Goal: Use online tool/utility: Utilize a website feature to perform a specific function

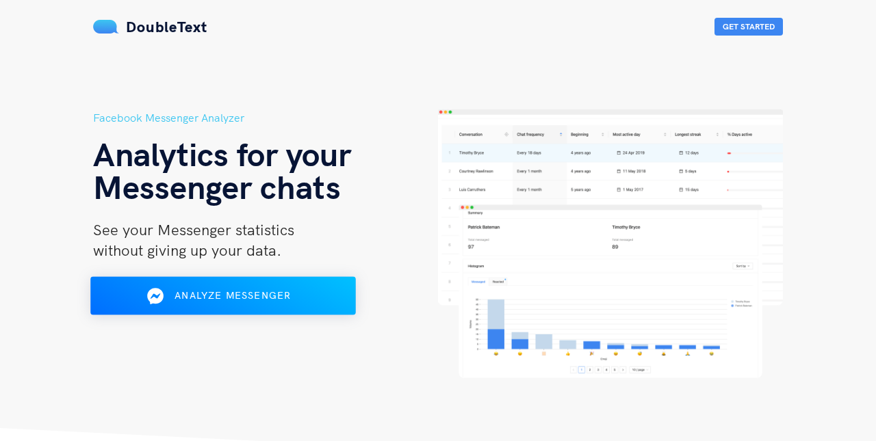
click at [246, 291] on span "Analyze Messenger" at bounding box center [232, 295] width 116 height 12
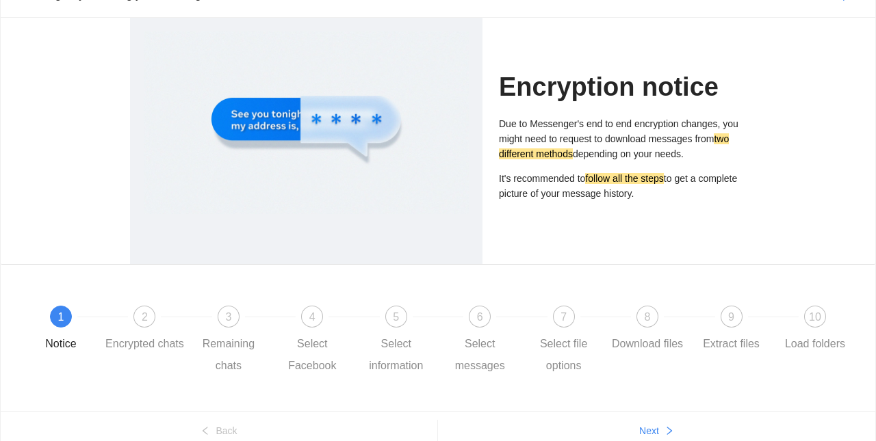
scroll to position [73, 0]
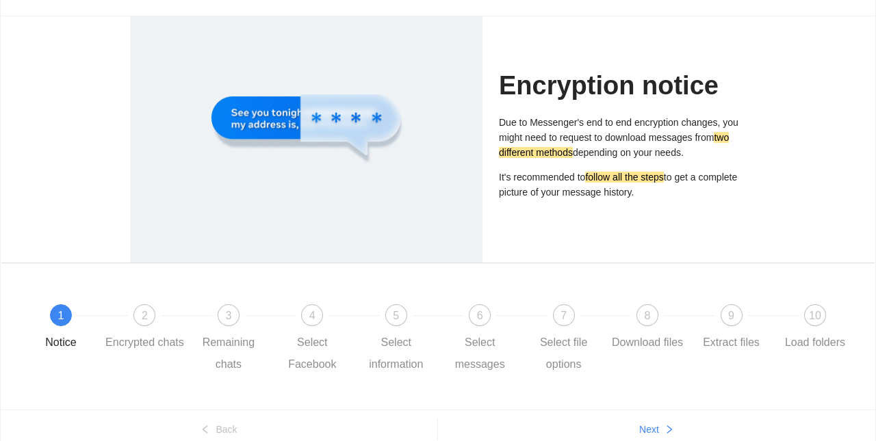
drag, startPoint x: 503, startPoint y: 138, endPoint x: 493, endPoint y: 123, distance: 17.8
click at [493, 123] on div "Encryption notice Due to Messenger's end to end encryption changes, you might n…" at bounding box center [622, 139] width 263 height 246
click at [537, 221] on div "Encryption notice Due to Messenger's end to end encryption changes, you might n…" at bounding box center [622, 139] width 247 height 246
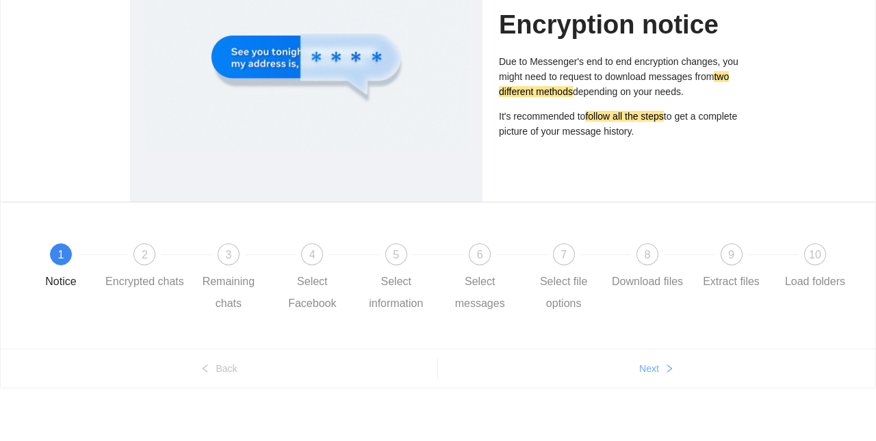
click at [653, 366] on span "Next" at bounding box center [649, 368] width 20 height 15
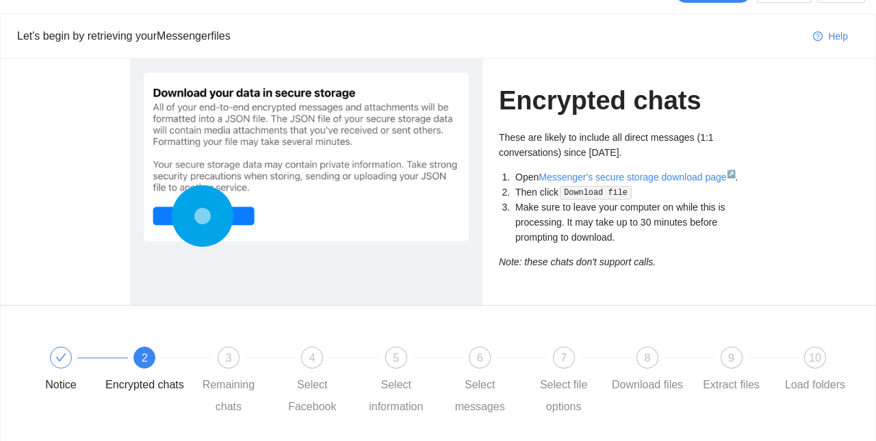
scroll to position [25, 0]
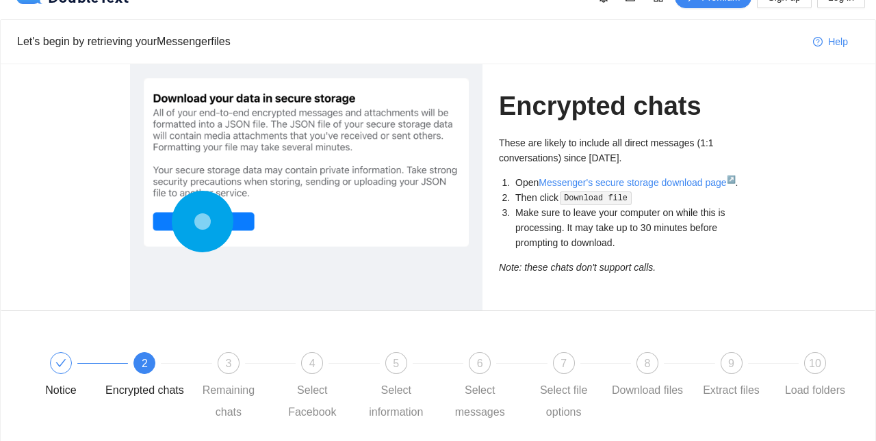
click at [585, 199] on code "Download file" at bounding box center [595, 199] width 71 height 14
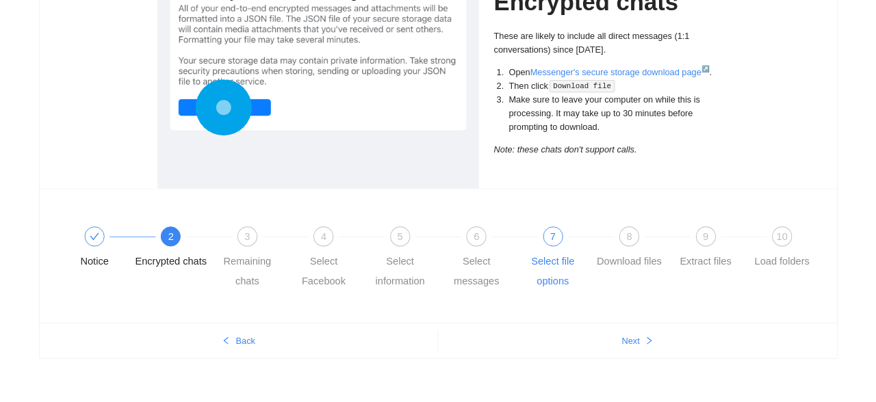
scroll to position [130, 0]
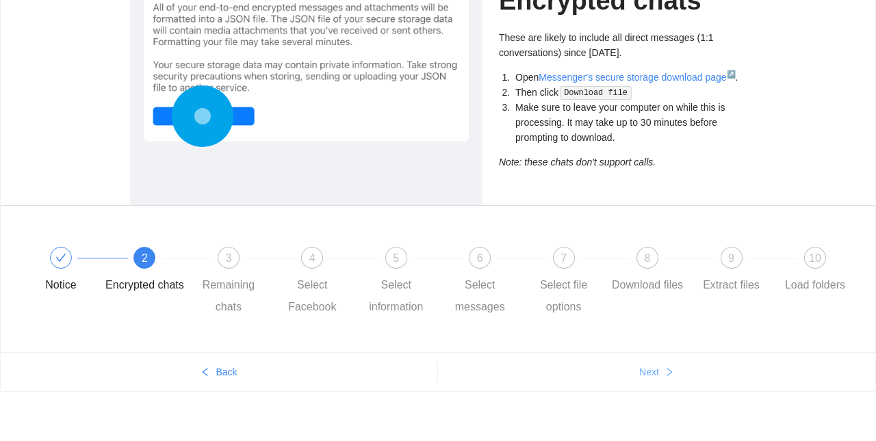
click at [642, 373] on span "Next" at bounding box center [649, 372] width 20 height 15
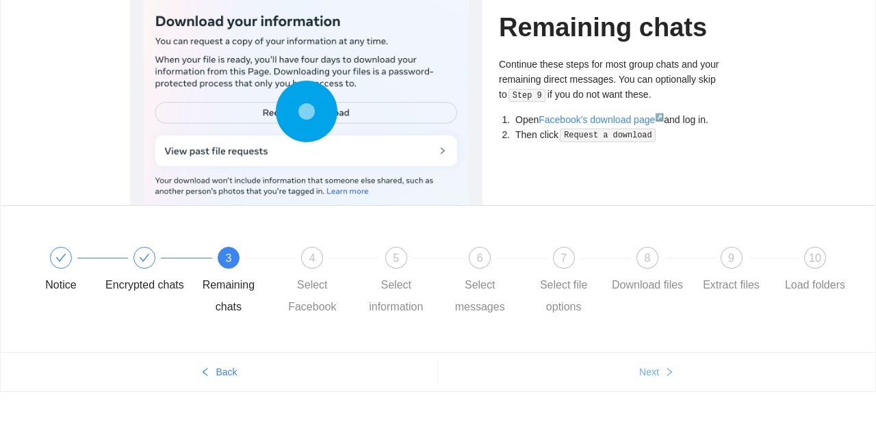
click at [642, 374] on span "Next" at bounding box center [649, 372] width 20 height 15
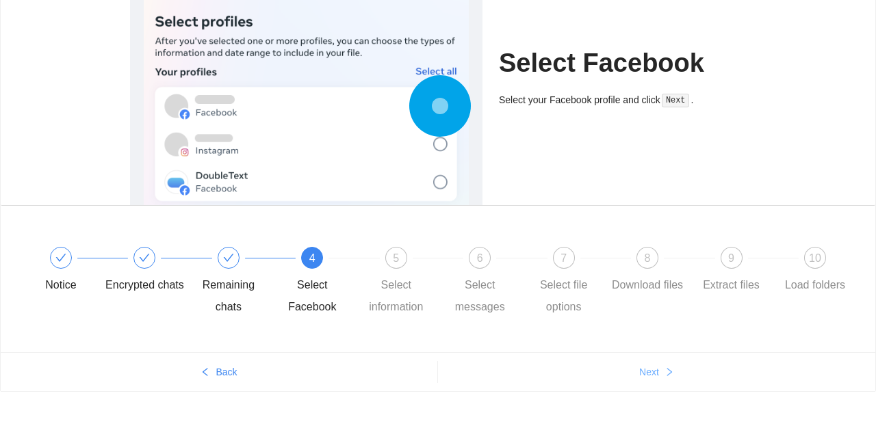
click at [642, 374] on span "Next" at bounding box center [649, 372] width 20 height 15
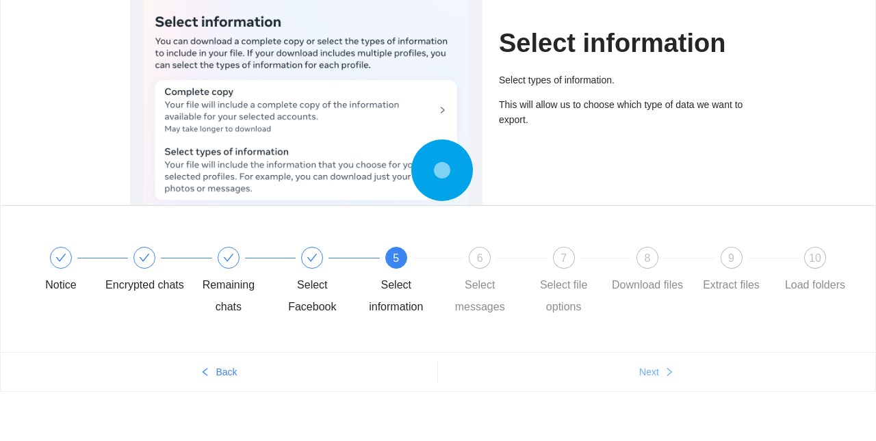
click at [642, 374] on span "Next" at bounding box center [649, 372] width 20 height 15
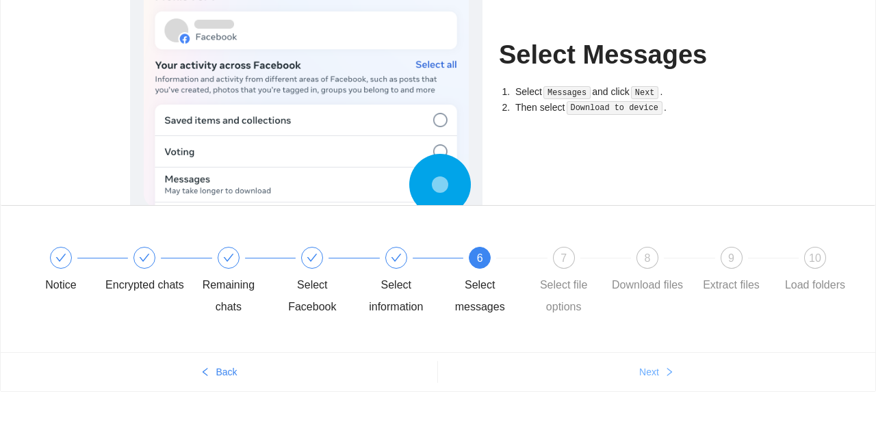
click at [642, 374] on span "Next" at bounding box center [649, 372] width 20 height 15
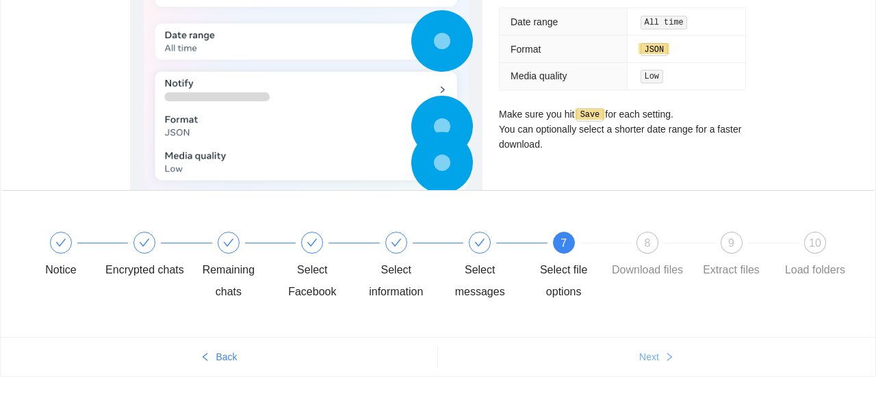
scroll to position [172, 0]
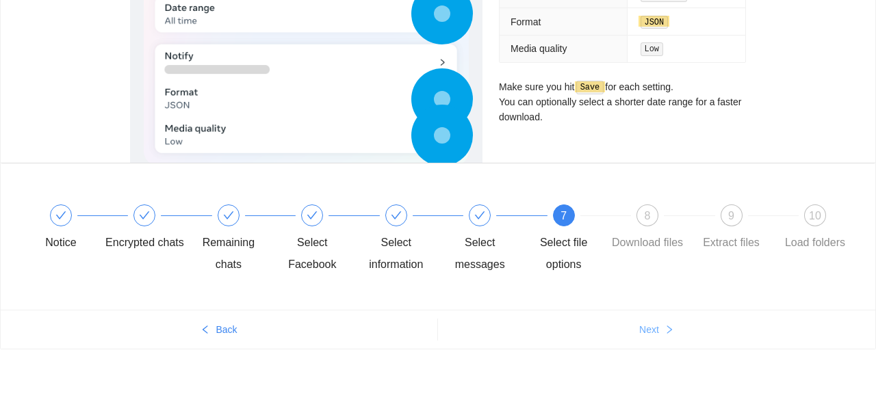
click at [646, 333] on span "Next" at bounding box center [649, 329] width 20 height 15
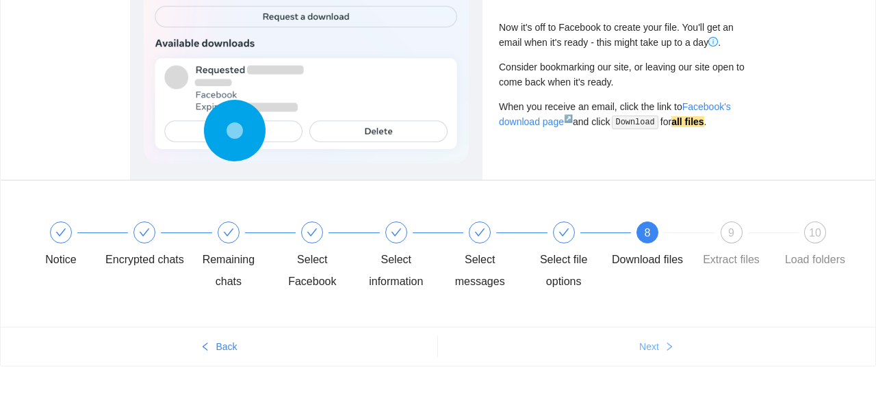
scroll to position [158, 0]
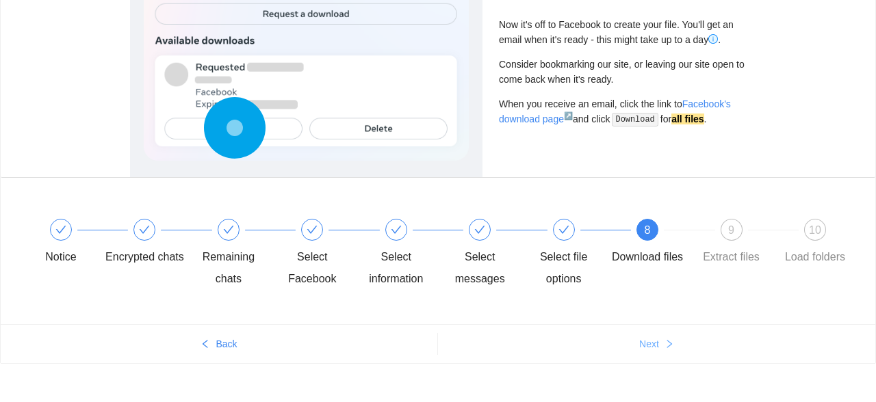
click at [646, 347] on span "Next" at bounding box center [649, 344] width 20 height 15
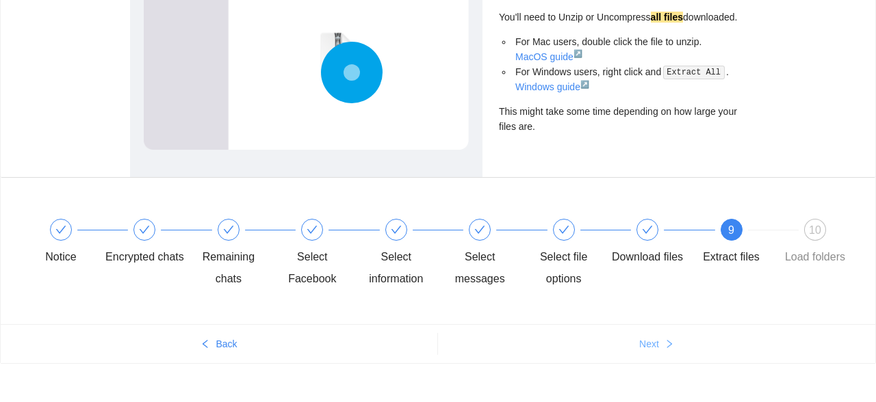
click at [646, 347] on span "Next" at bounding box center [649, 344] width 20 height 15
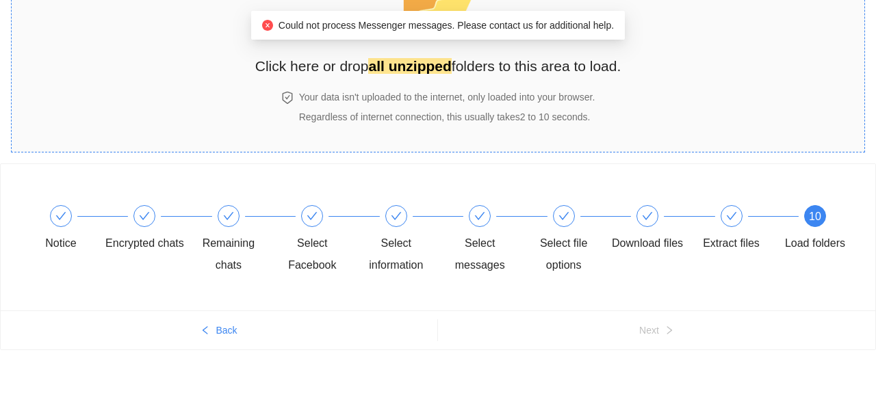
scroll to position [114, 0]
click at [461, 94] on h4 "Your data isn't uploaded to the internet, only loaded into your browser." at bounding box center [447, 96] width 296 height 15
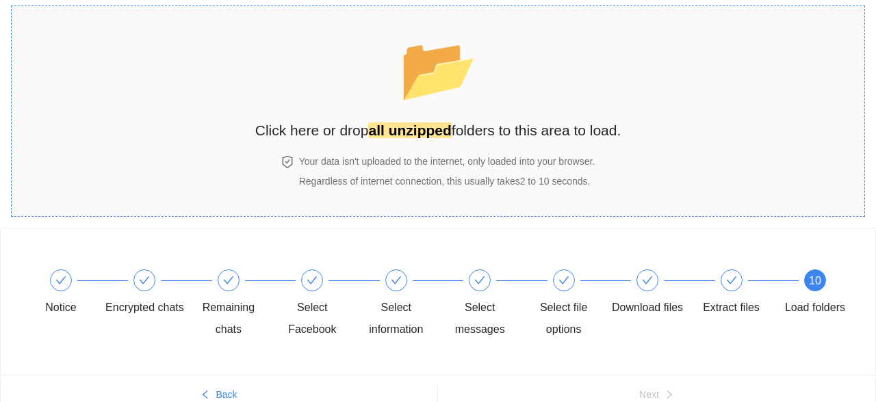
scroll to position [41, 0]
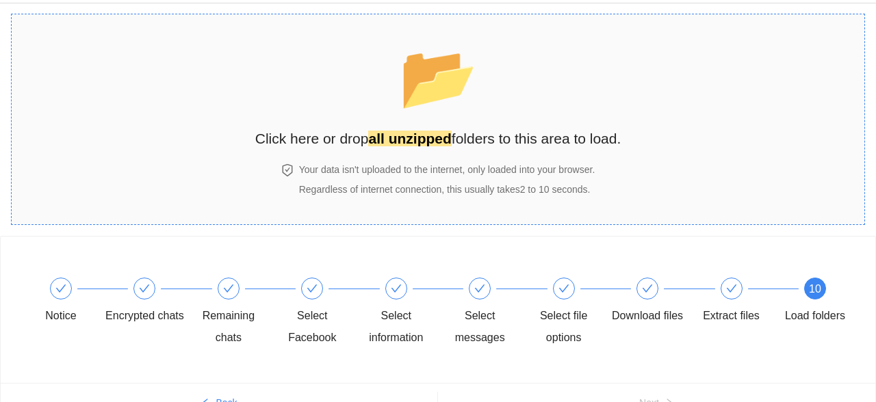
click at [305, 142] on h2 "Click here or drop all unzipped folders to this area to load." at bounding box center [438, 138] width 366 height 23
